Goal: Obtain resource: Download file/media

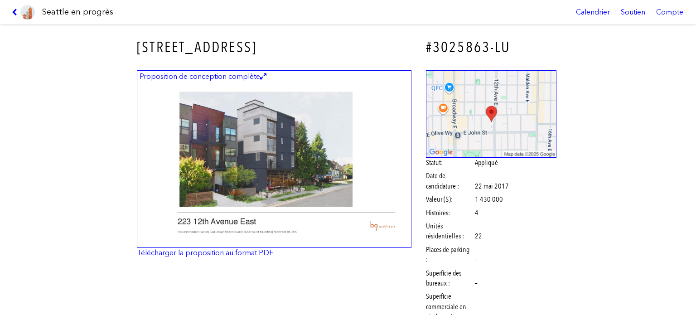
scroll to position [44347, 0]
click at [334, 148] on img at bounding box center [274, 159] width 275 height 178
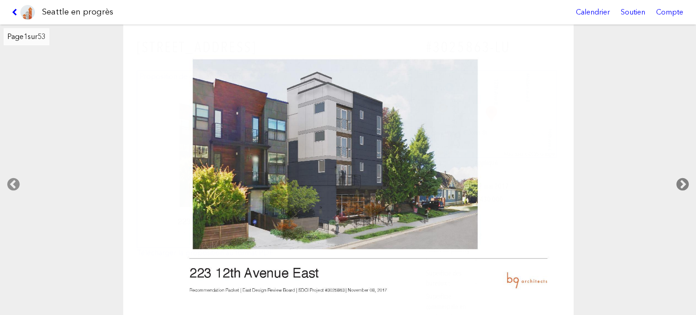
click at [678, 179] on icon at bounding box center [682, 184] width 27 height 29
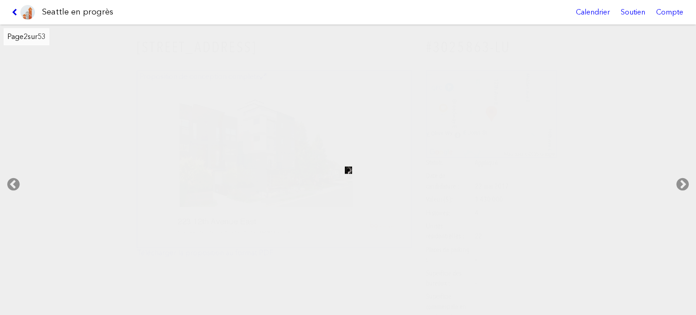
click at [14, 9] on icon at bounding box center [16, 12] width 9 height 7
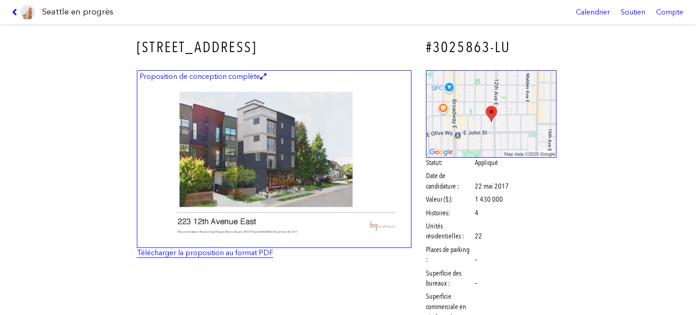
click at [228, 254] on font "Télécharger la proposition au format PDF" at bounding box center [205, 252] width 136 height 9
click at [13, 9] on icon at bounding box center [16, 12] width 9 height 7
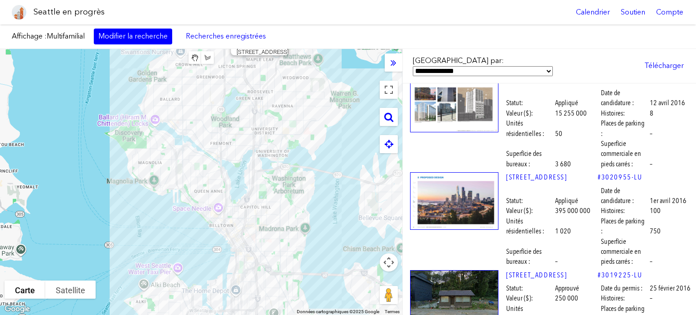
scroll to position [46341, 0]
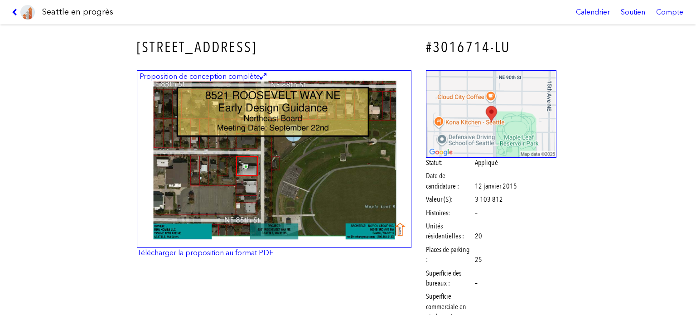
click at [319, 172] on img at bounding box center [274, 159] width 275 height 178
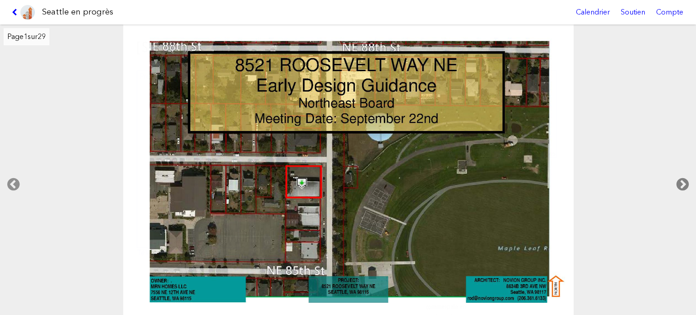
click at [685, 184] on icon at bounding box center [682, 184] width 27 height 29
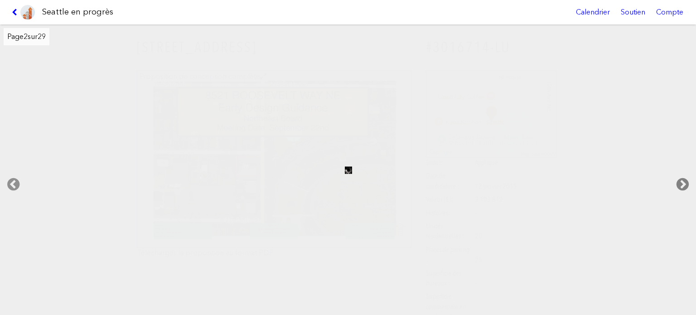
click at [685, 184] on icon at bounding box center [682, 184] width 27 height 29
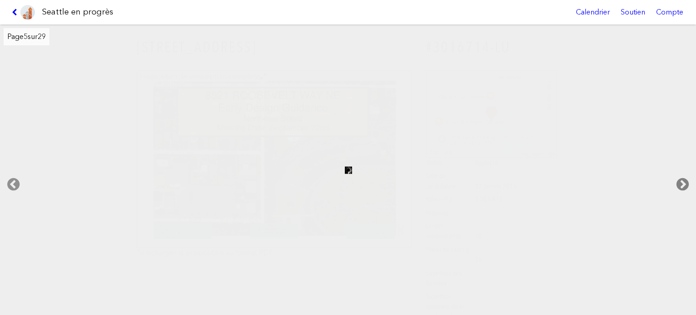
click at [685, 184] on icon at bounding box center [682, 184] width 27 height 29
click at [13, 10] on icon at bounding box center [16, 12] width 9 height 7
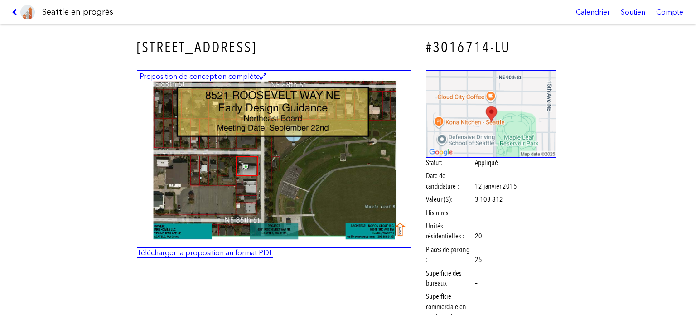
click at [208, 255] on font "Télécharger la proposition au format PDF" at bounding box center [205, 252] width 136 height 9
click at [11, 12] on link at bounding box center [23, 12] width 30 height 24
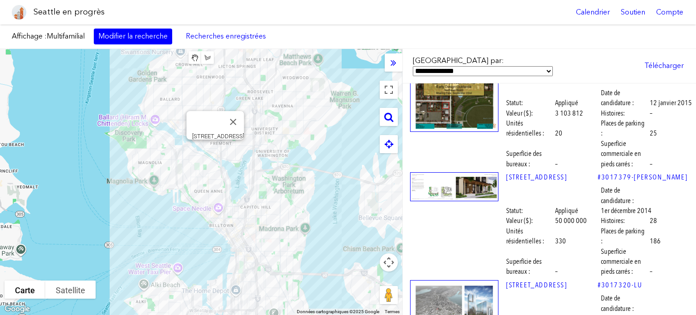
scroll to position [47564, 0]
